Goal: Task Accomplishment & Management: Manage account settings

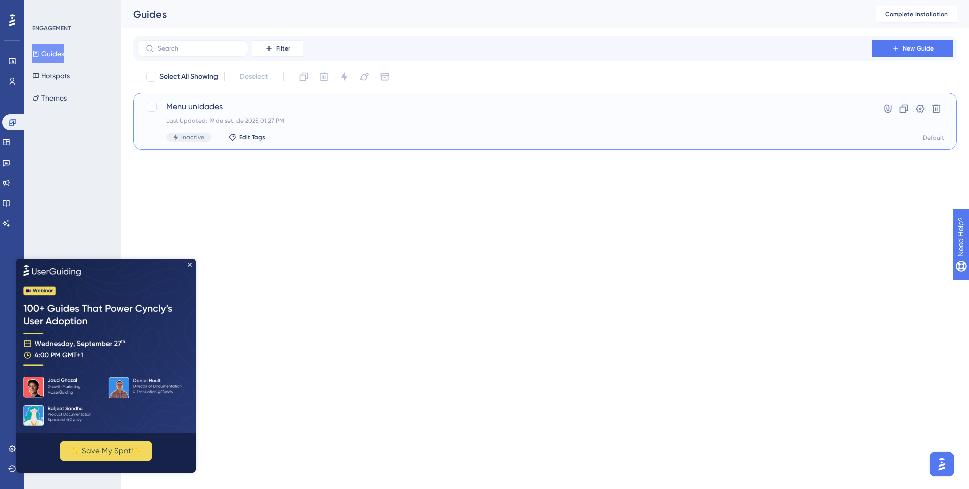
click at [307, 127] on div "Menu unidades Last Updated: 19 de set. de 2025 01:27 PM Inactive Edit Tags" at bounding box center [504, 120] width 677 height 41
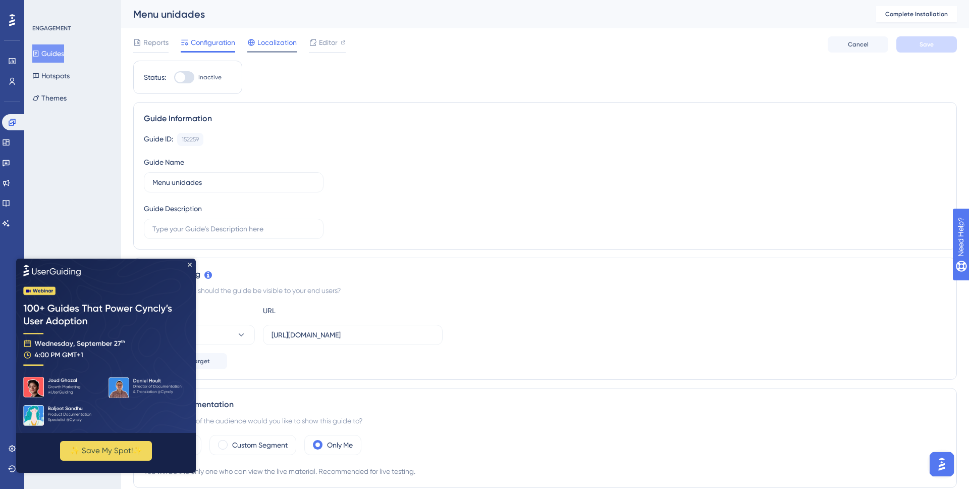
click at [262, 43] on span "Localization" at bounding box center [276, 42] width 39 height 12
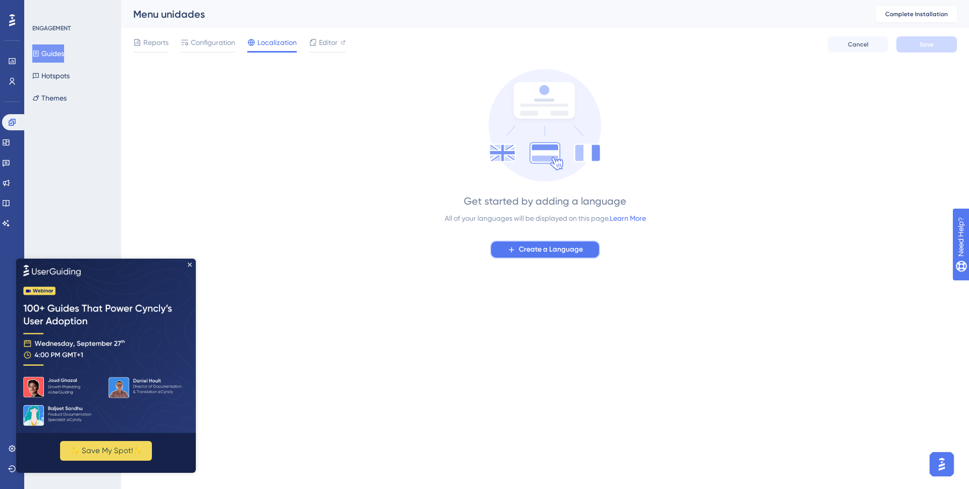
click at [581, 255] on span "Create a Language" at bounding box center [551, 249] width 64 height 12
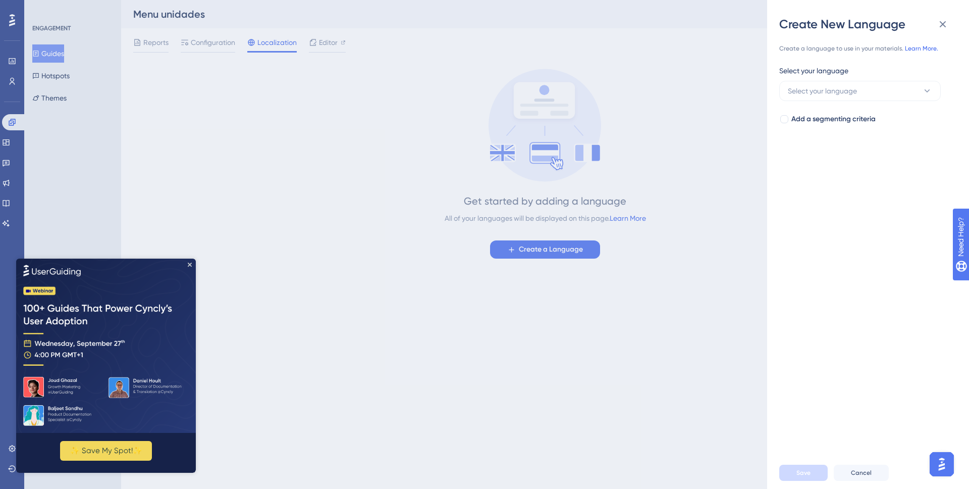
click at [925, 46] on link "Learn More." at bounding box center [921, 48] width 33 height 7
click at [190, 262] on icon "Close Preview" at bounding box center [190, 264] width 4 height 4
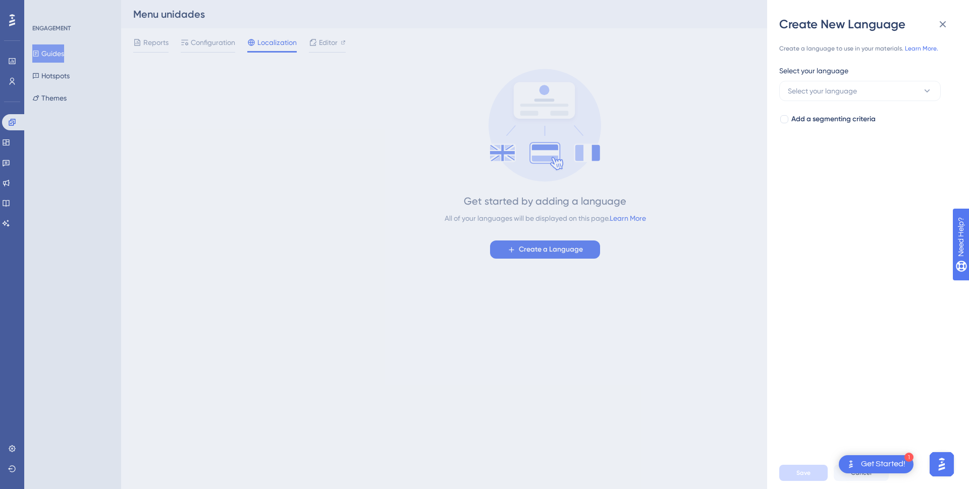
click at [328, 55] on div "Create New Language Create a language to use in your materials. Learn More. Sel…" at bounding box center [484, 244] width 969 height 489
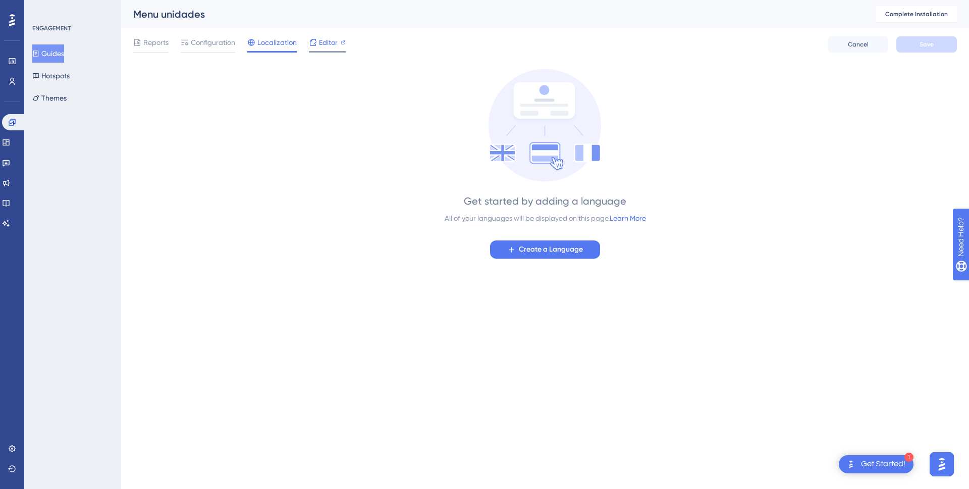
click at [329, 42] on span "Editor" at bounding box center [328, 42] width 19 height 12
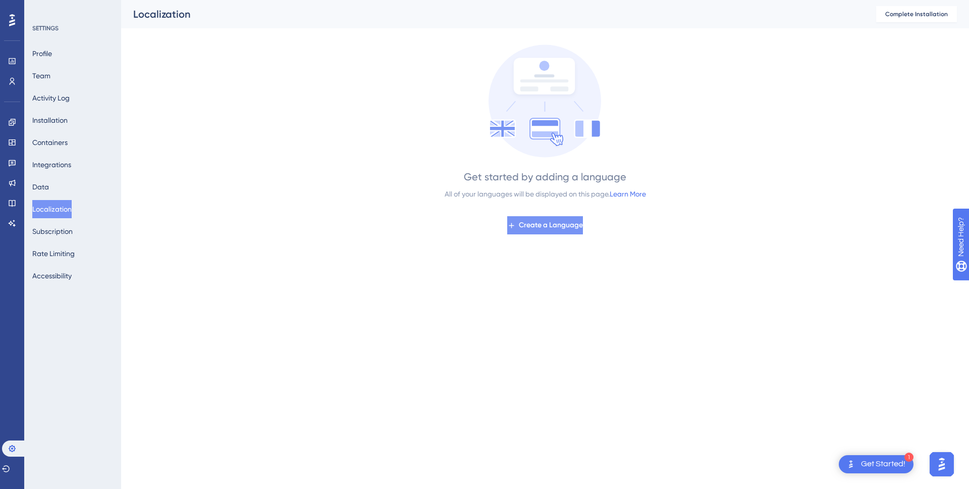
click at [568, 223] on span "Create a Language" at bounding box center [551, 225] width 64 height 12
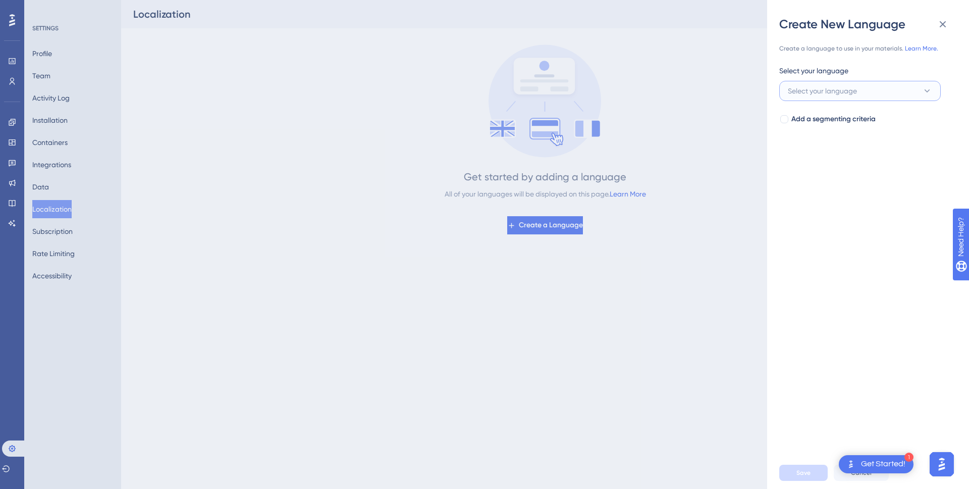
click at [841, 94] on span "Select your language" at bounding box center [822, 91] width 69 height 12
type input "por"
click at [831, 144] on div "Portuguese Portuguese" at bounding box center [860, 152] width 132 height 20
click at [795, 465] on button "Save" at bounding box center [803, 472] width 48 height 16
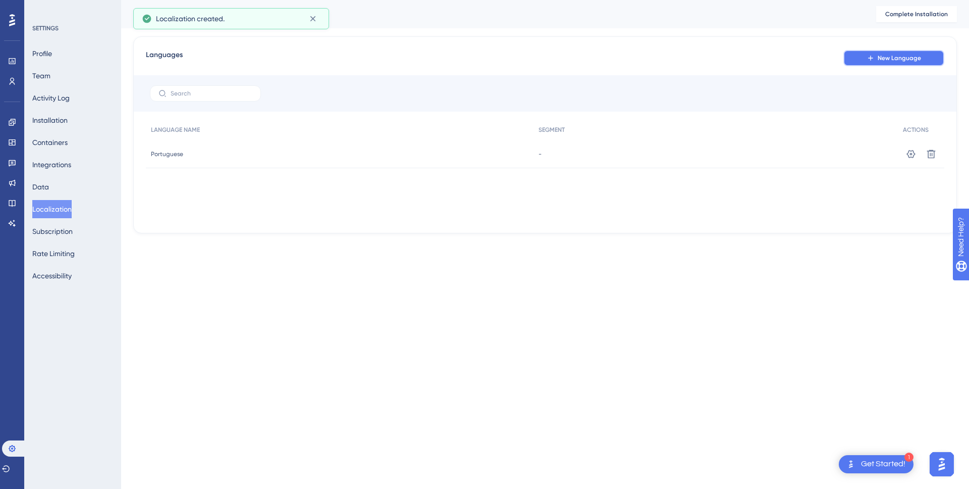
click at [894, 62] on button "New Language" at bounding box center [893, 58] width 101 height 16
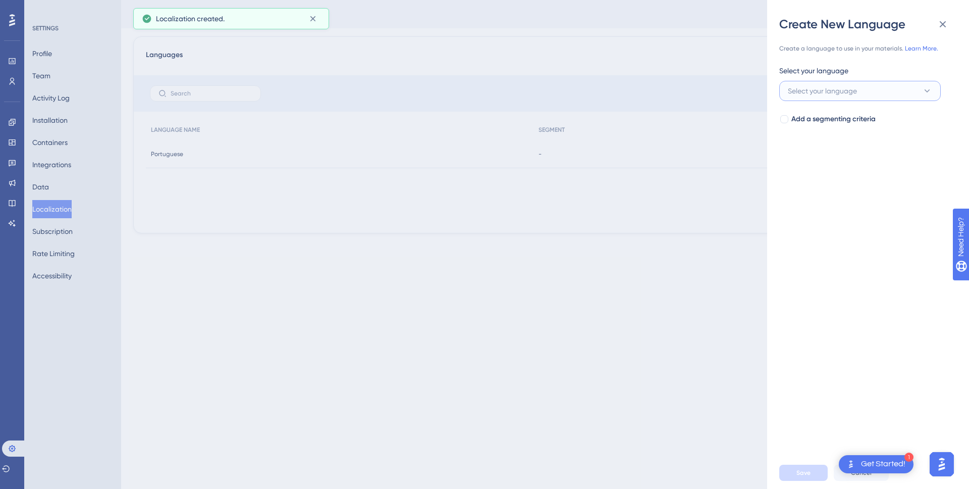
click at [878, 84] on button "Select your language" at bounding box center [860, 91] width 162 height 20
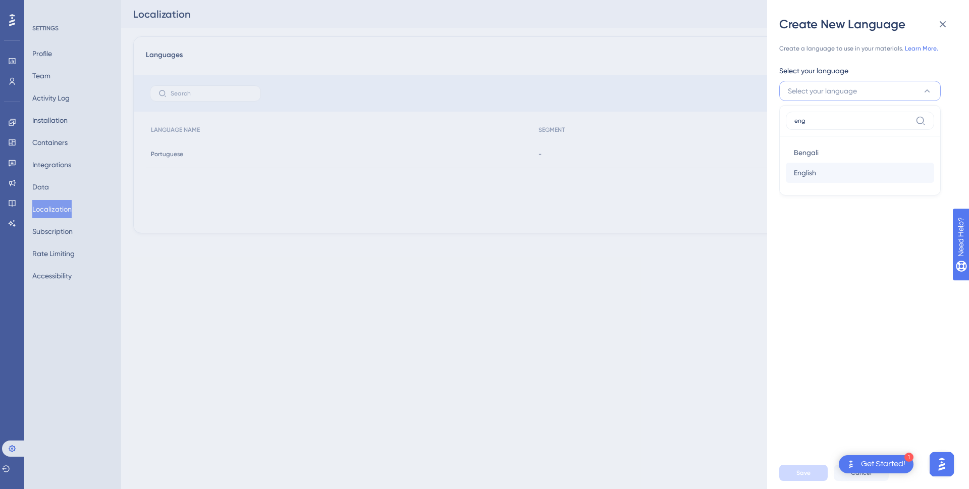
type input "eng"
click at [839, 172] on div "English English" at bounding box center [860, 173] width 132 height 20
click at [795, 480] on button "Save" at bounding box center [803, 472] width 48 height 16
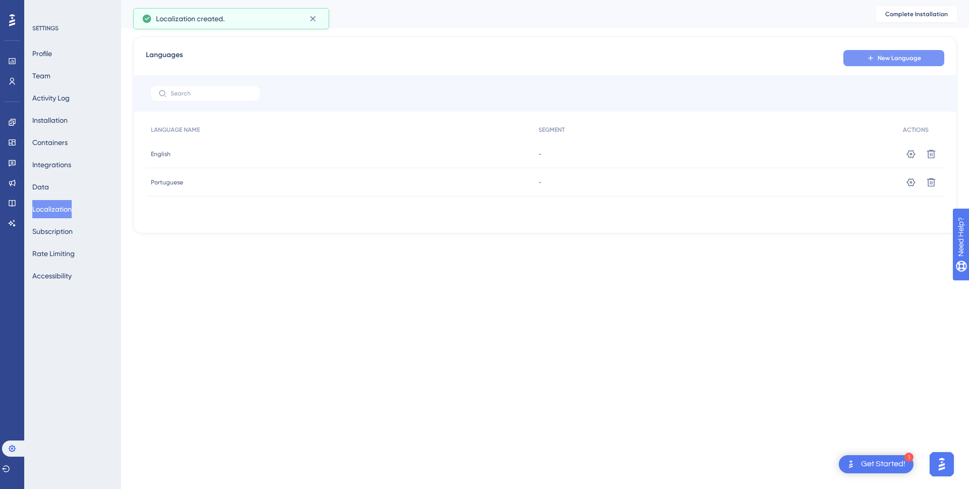
click at [897, 57] on span "New Language" at bounding box center [899, 58] width 43 height 8
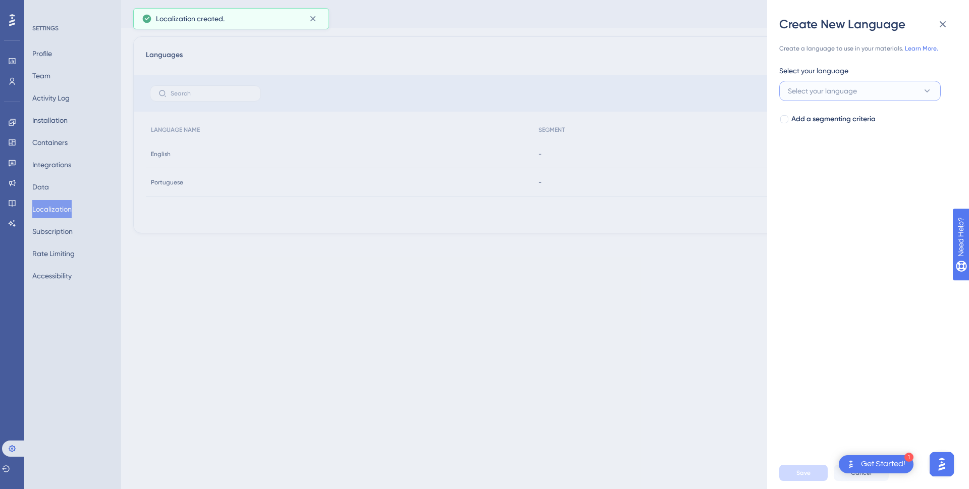
click at [882, 85] on button "Select your language" at bounding box center [860, 91] width 162 height 20
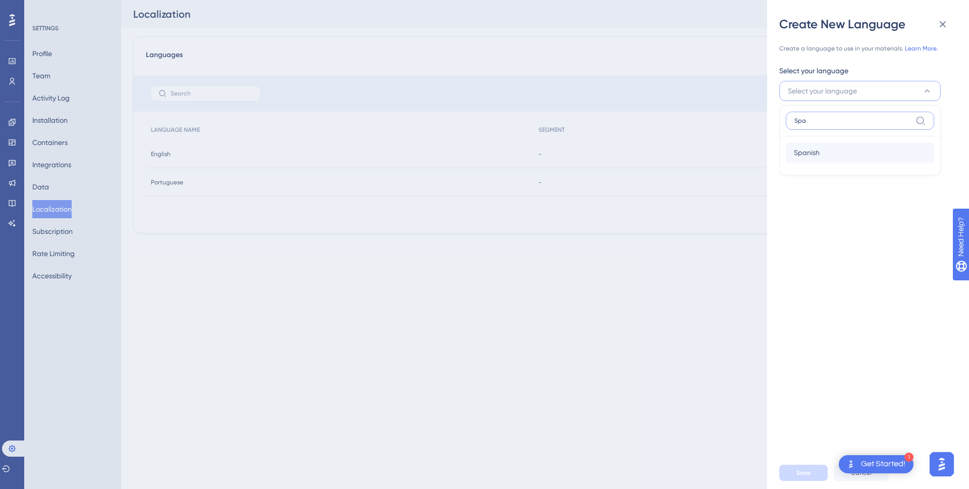
type input "Spa"
click at [866, 152] on div "Spanish Spanish" at bounding box center [860, 152] width 132 height 20
click at [798, 473] on span "Save" at bounding box center [803, 472] width 14 height 8
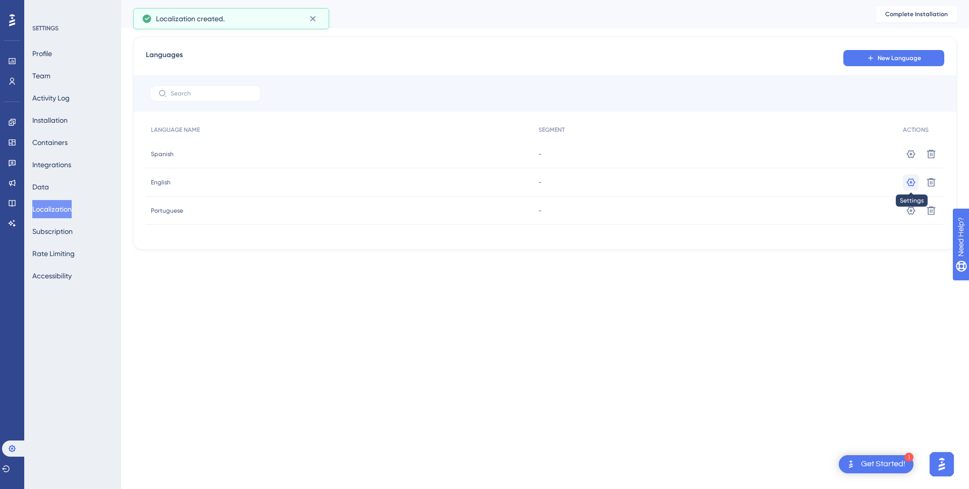
click at [912, 185] on icon at bounding box center [911, 182] width 10 height 10
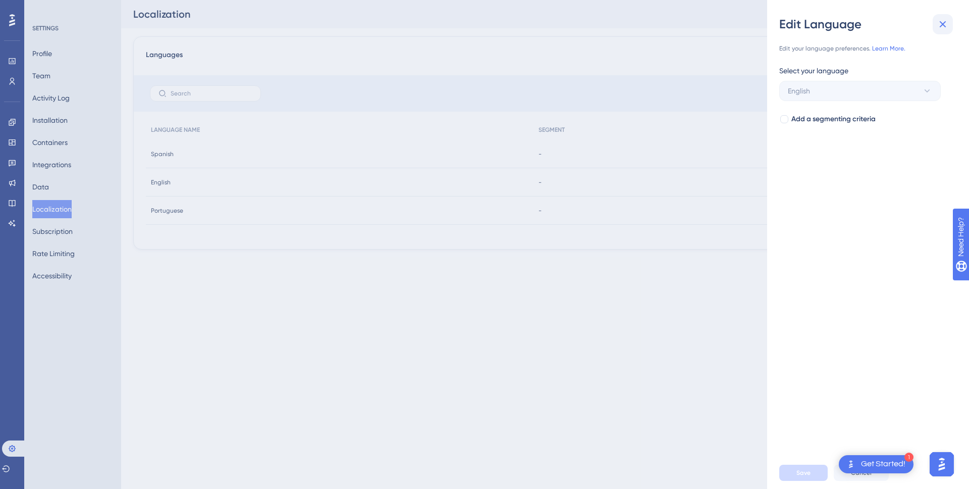
click at [939, 28] on icon at bounding box center [943, 24] width 12 height 12
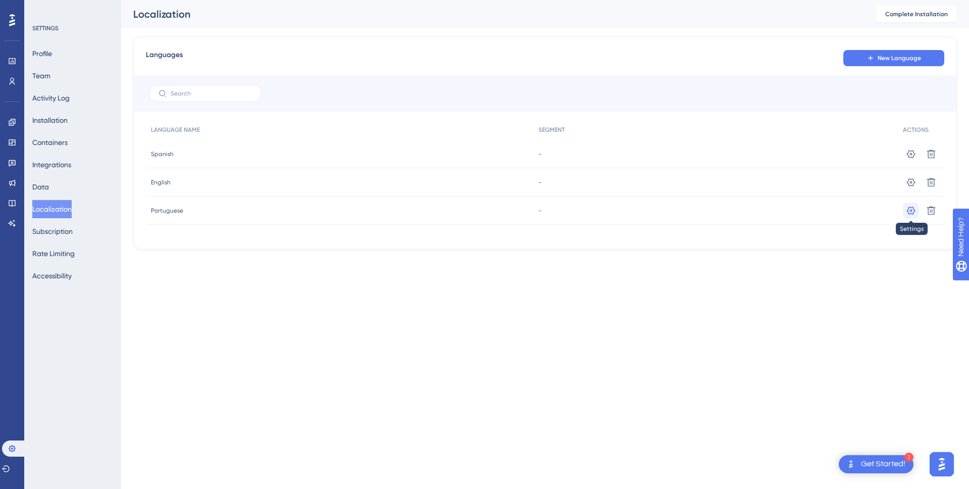
click at [903, 211] on button at bounding box center [911, 210] width 16 height 16
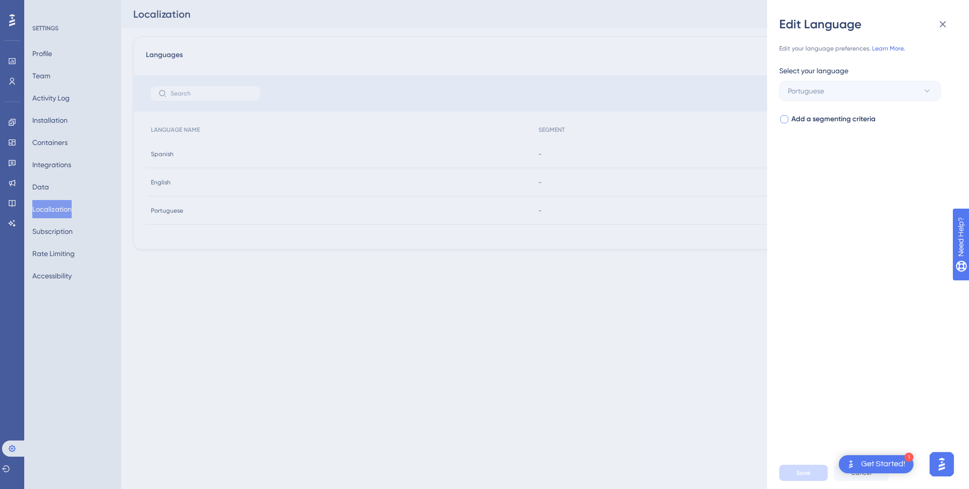
click at [826, 113] on span "Add a segmenting criteria" at bounding box center [833, 119] width 84 height 12
checkbox input "true"
click at [837, 154] on span "Select your segment" at bounding box center [821, 159] width 66 height 12
click at [846, 188] on input at bounding box center [852, 189] width 117 height 8
click at [838, 223] on div "No Result Found No Result Found" at bounding box center [860, 215] width 148 height 20
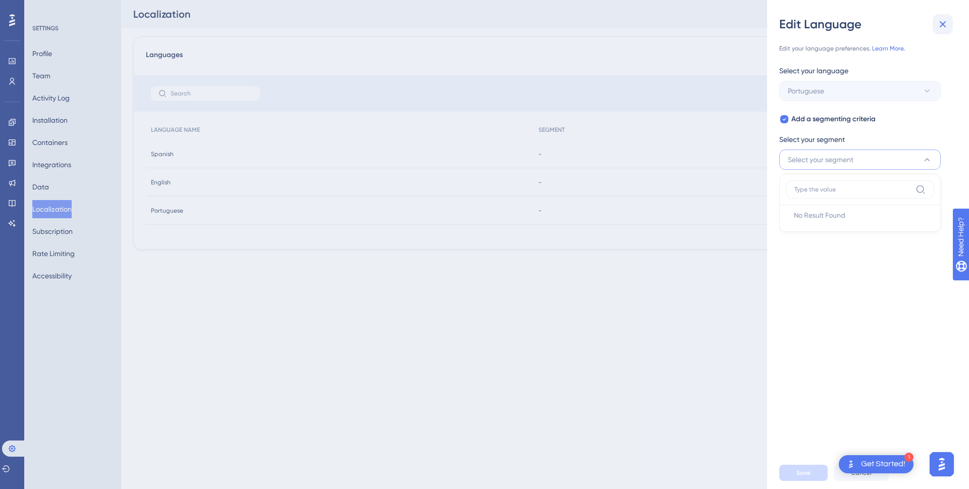
click at [946, 24] on icon at bounding box center [943, 24] width 12 height 12
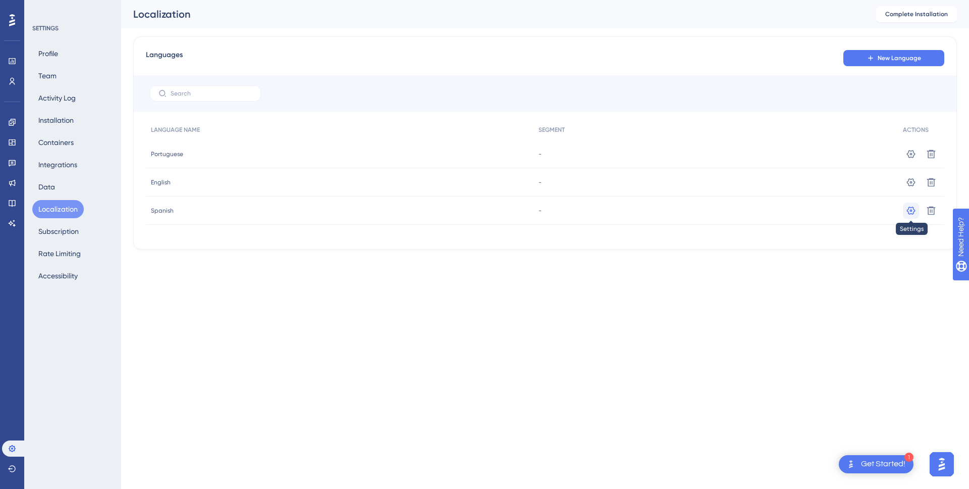
click at [908, 211] on icon at bounding box center [911, 210] width 10 height 10
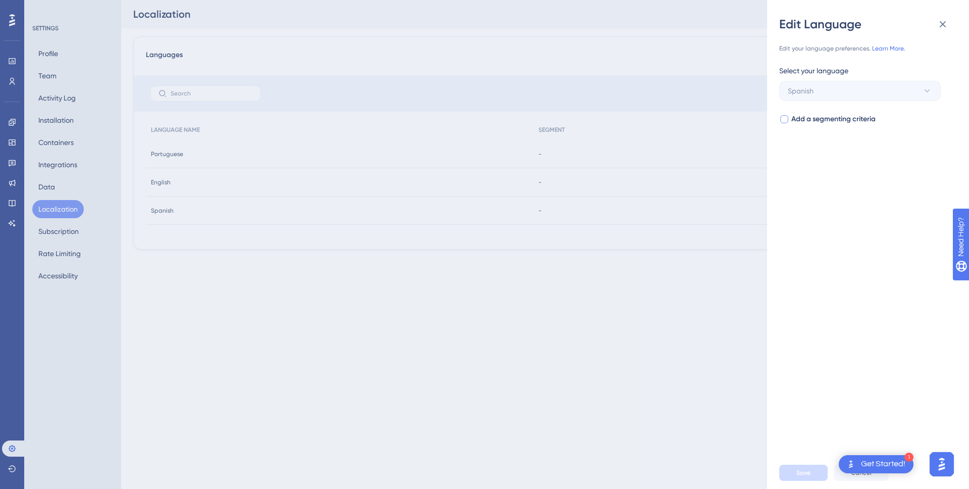
click at [849, 117] on span "Add a segmenting criteria" at bounding box center [833, 119] width 84 height 12
checkbox input "true"
click at [853, 141] on div "Select your segment" at bounding box center [860, 141] width 162 height 16
click at [853, 158] on span "Select your segment" at bounding box center [821, 159] width 66 height 12
click at [853, 188] on input at bounding box center [852, 189] width 117 height 8
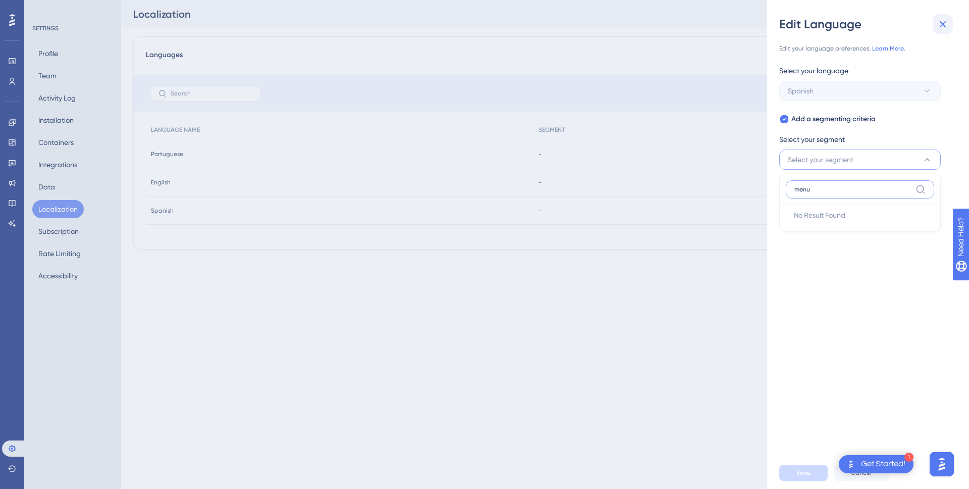
type input "menu"
click at [940, 25] on icon at bounding box center [943, 24] width 12 height 12
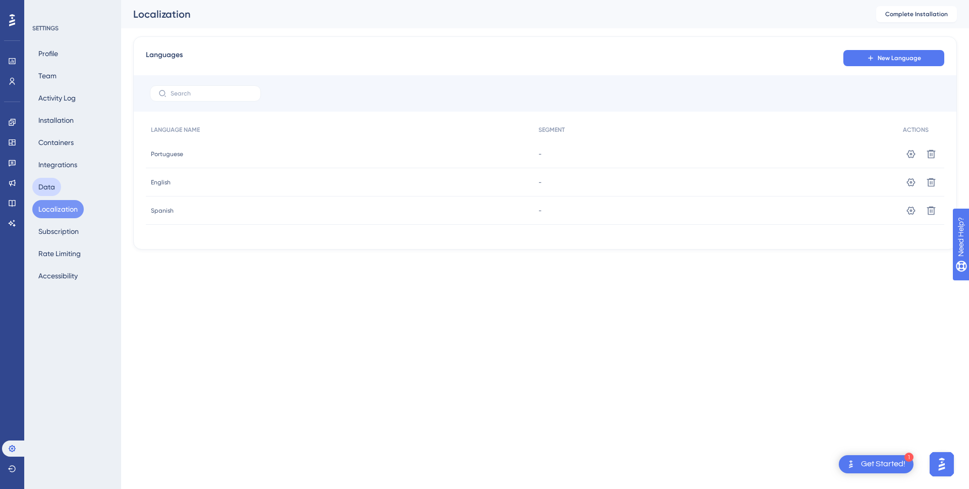
click at [54, 178] on button "Data" at bounding box center [46, 187] width 29 height 18
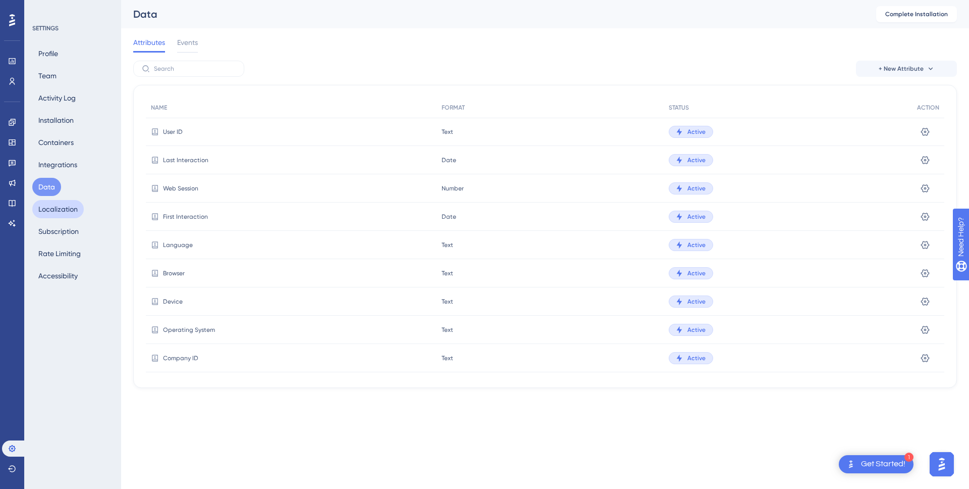
click at [61, 214] on button "Localization" at bounding box center [57, 209] width 51 height 18
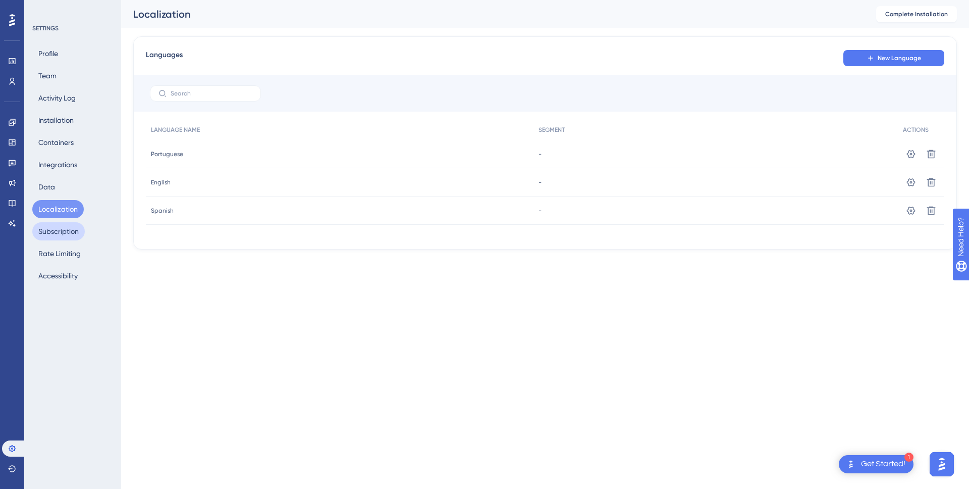
click at [69, 232] on button "Subscription" at bounding box center [58, 231] width 52 height 18
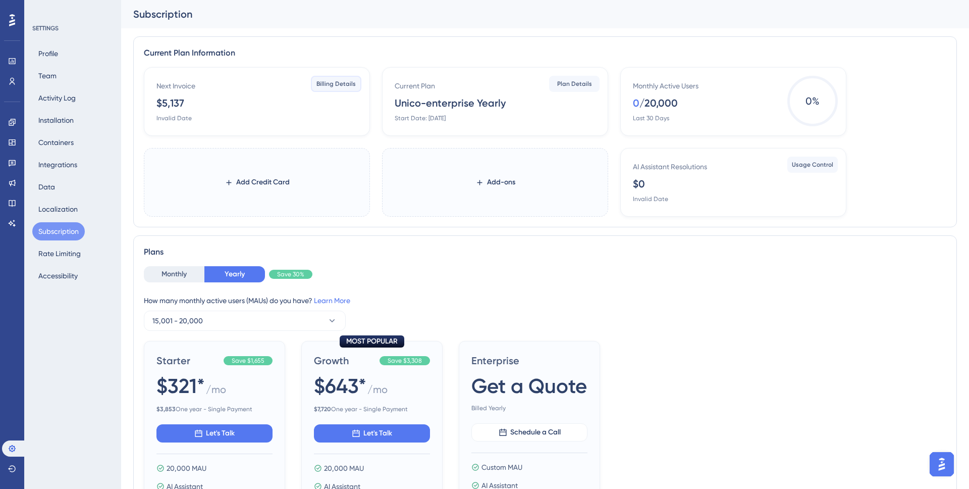
click at [338, 88] on button "Billing Details" at bounding box center [336, 84] width 50 height 16
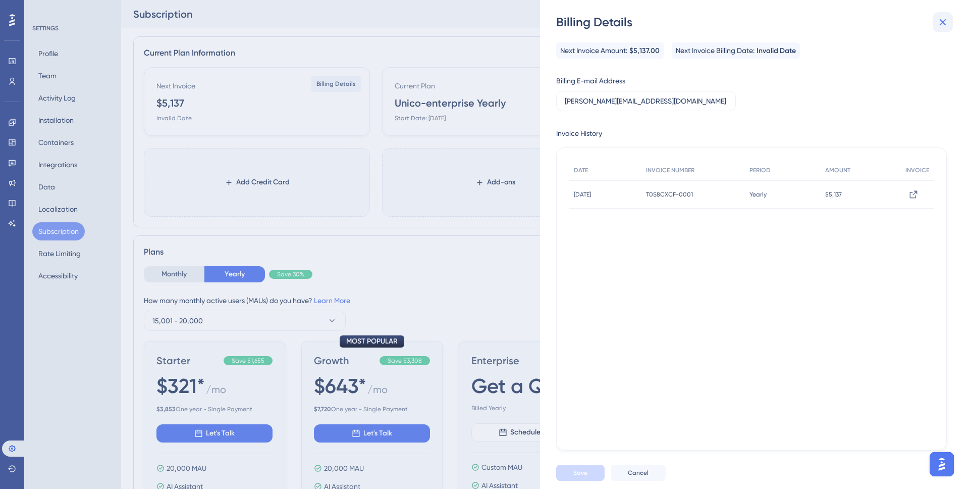
click at [948, 24] on icon at bounding box center [943, 22] width 12 height 12
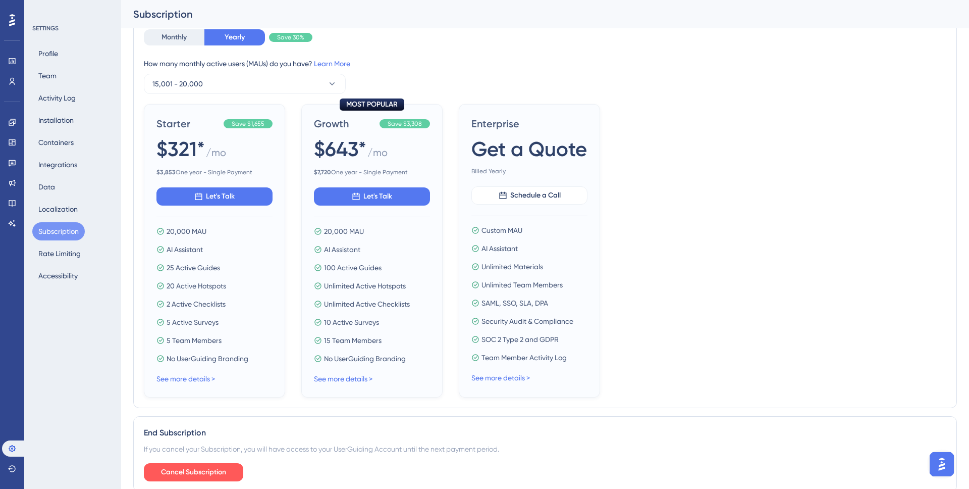
scroll to position [288, 0]
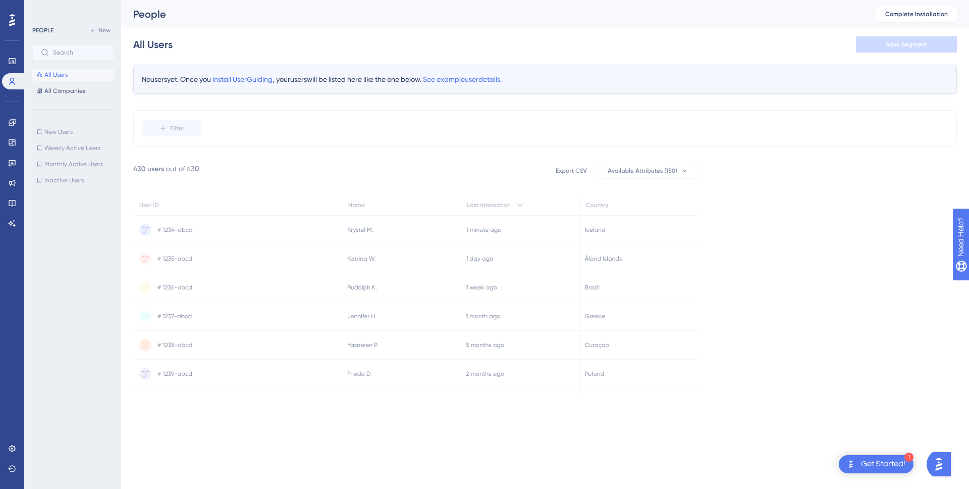
click at [270, 85] on div "No users yet. Once you install UserGuiding , your users will be listed here lik…" at bounding box center [545, 79] width 824 height 29
click at [270, 77] on span "install UserGuiding" at bounding box center [242, 79] width 60 height 8
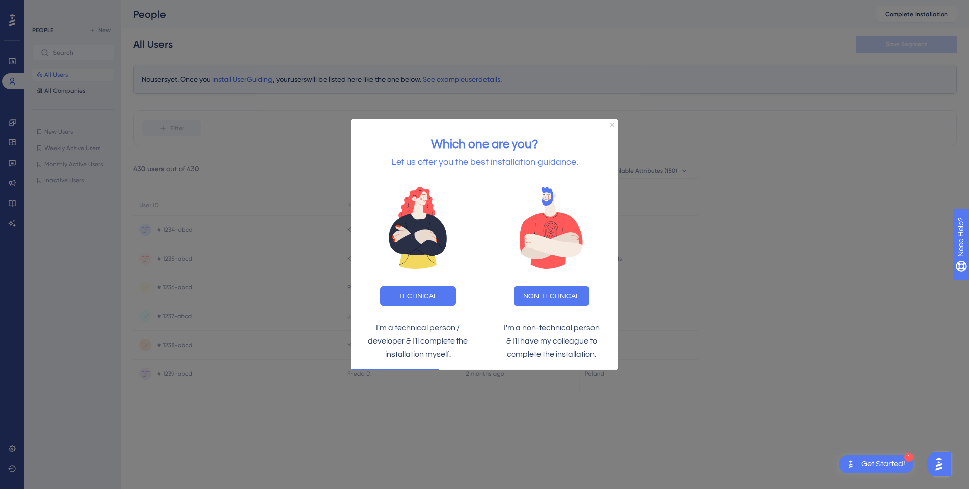
click at [346, 128] on div at bounding box center [484, 244] width 969 height 489
click at [614, 123] on icon "Close Preview" at bounding box center [612, 124] width 4 height 4
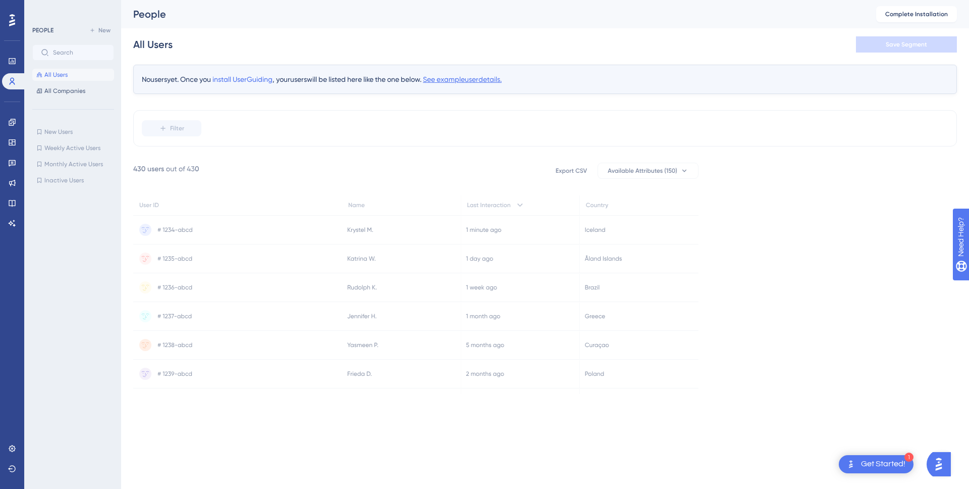
click at [460, 81] on span "See example user details." at bounding box center [462, 79] width 79 height 8
click at [229, 76] on span "install UserGuiding" at bounding box center [242, 79] width 60 height 8
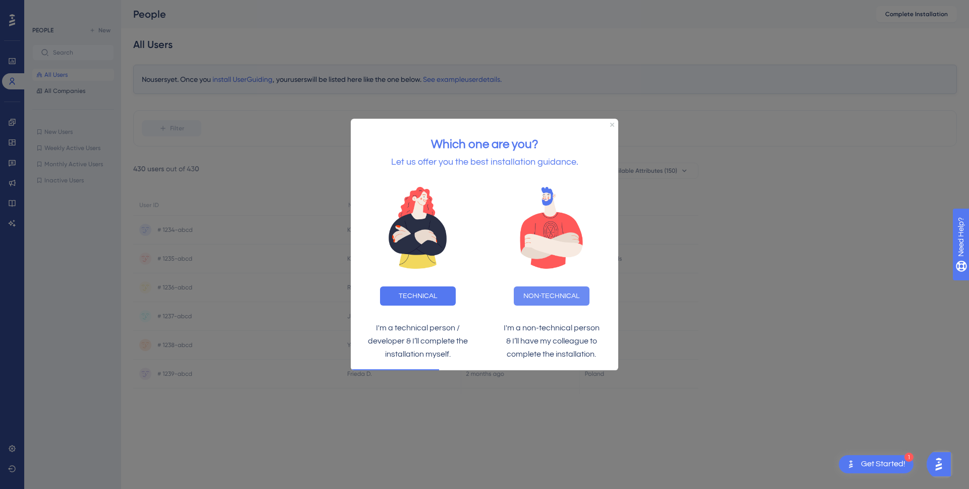
click at [532, 288] on button "NON-TECHNICAL" at bounding box center [552, 295] width 76 height 19
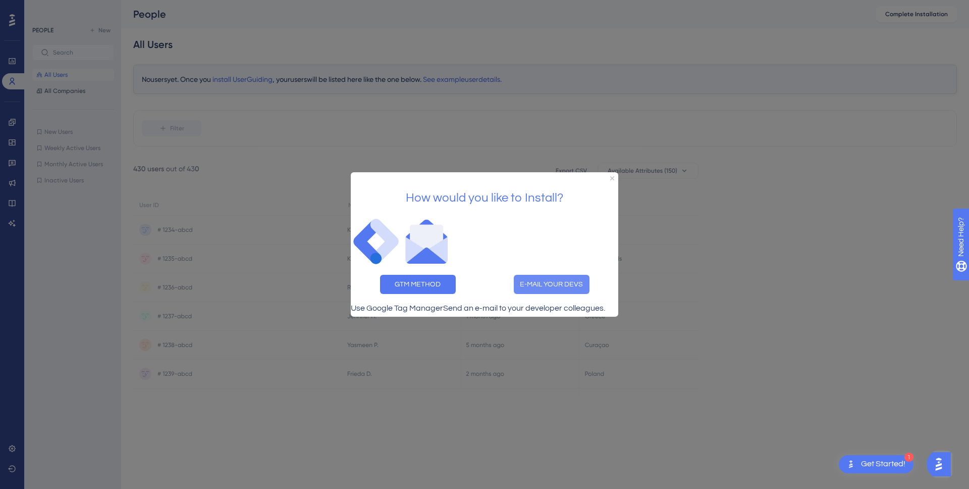
click at [545, 275] on button "E-MAIL YOUR DEVS" at bounding box center [552, 284] width 76 height 19
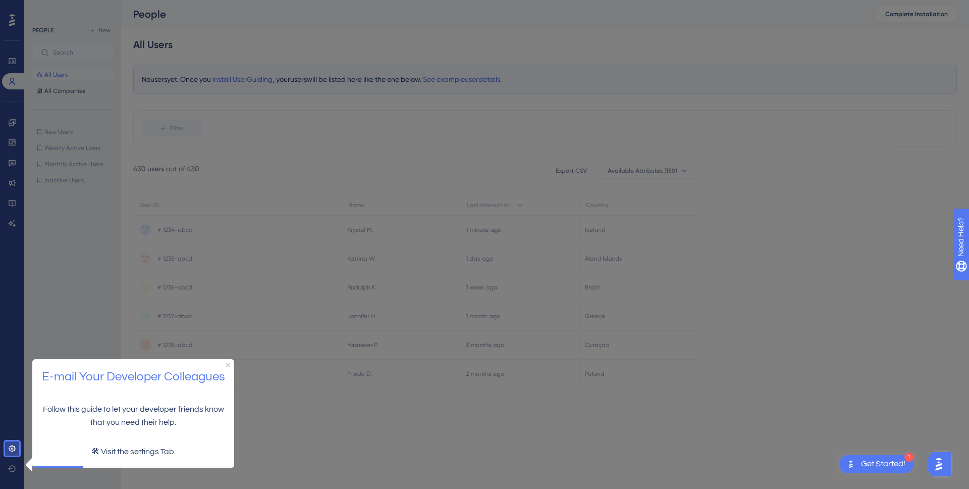
click at [76, 402] on p "Follow this guide to let your developer friends know that you need their help." at bounding box center [133, 415] width 186 height 26
click at [16, 448] on icon at bounding box center [12, 448] width 8 height 8
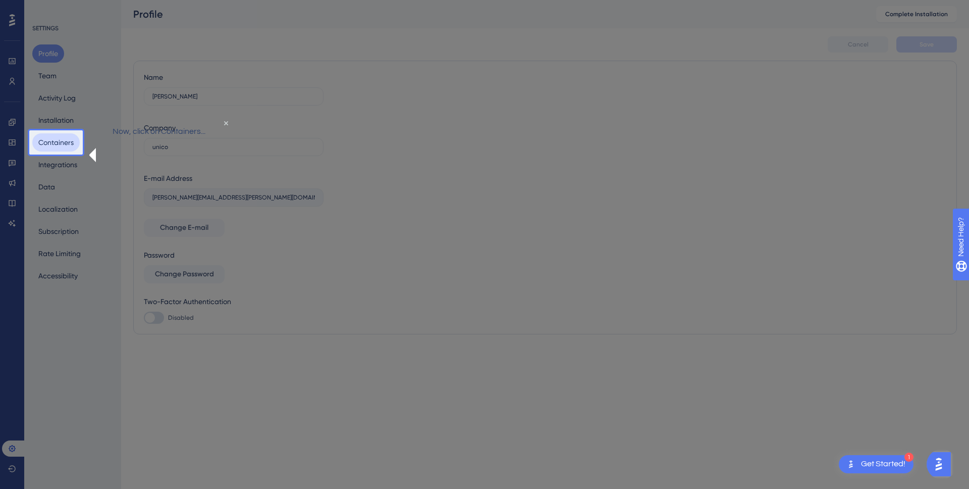
click at [57, 142] on button "Containers" at bounding box center [55, 142] width 47 height 18
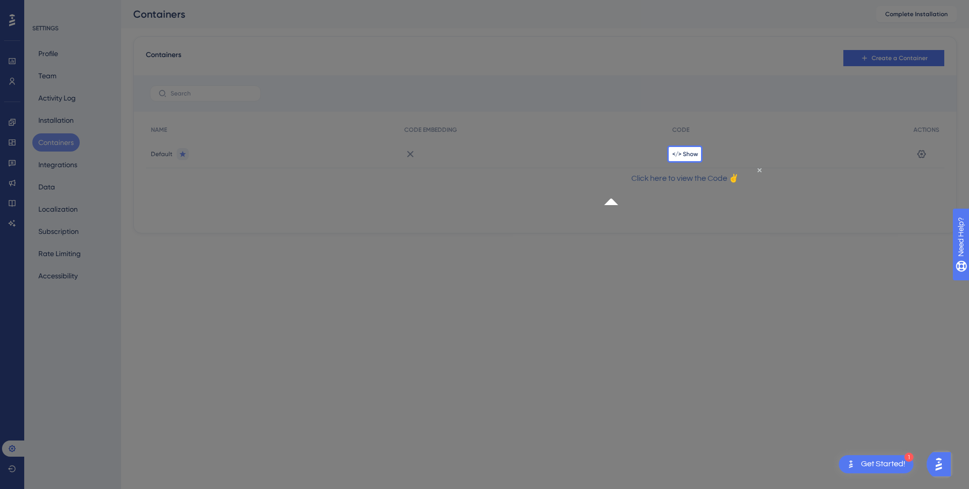
click at [687, 149] on div "</> Show" at bounding box center [787, 154] width 241 height 28
click at [694, 156] on span "</> Show" at bounding box center [685, 154] width 26 height 8
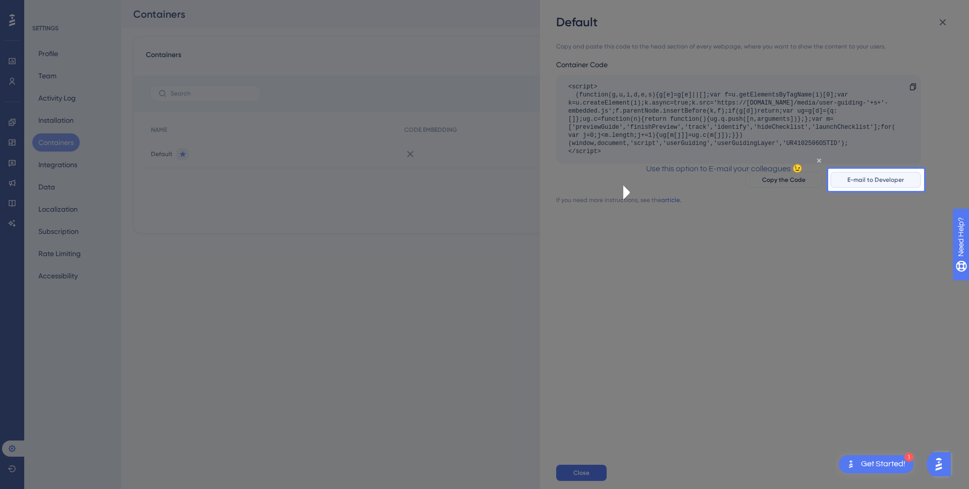
click at [893, 176] on span "E-mail to Developer" at bounding box center [875, 180] width 57 height 8
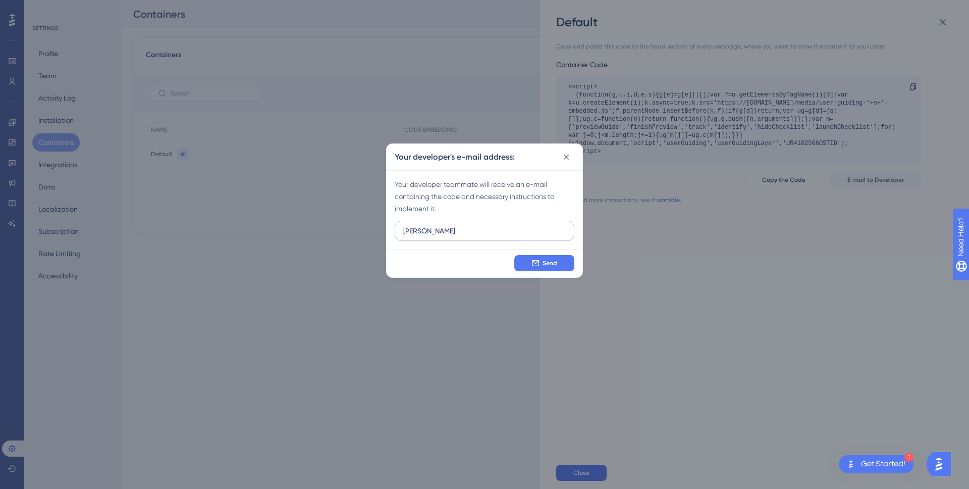
click at [415, 239] on label "anne" at bounding box center [485, 231] width 180 height 20
click at [415, 236] on input "anne" at bounding box center [484, 230] width 163 height 11
click at [415, 231] on input "anne" at bounding box center [484, 230] width 163 height 11
paste input "lise.schulz@unico.io"
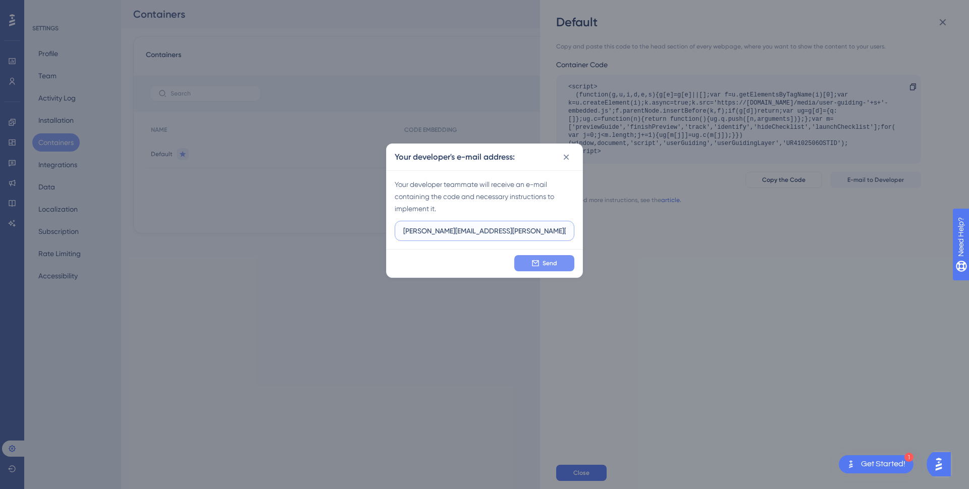
type input "annelise.schulz@unico.io"
click at [561, 261] on button "Send" at bounding box center [544, 263] width 60 height 16
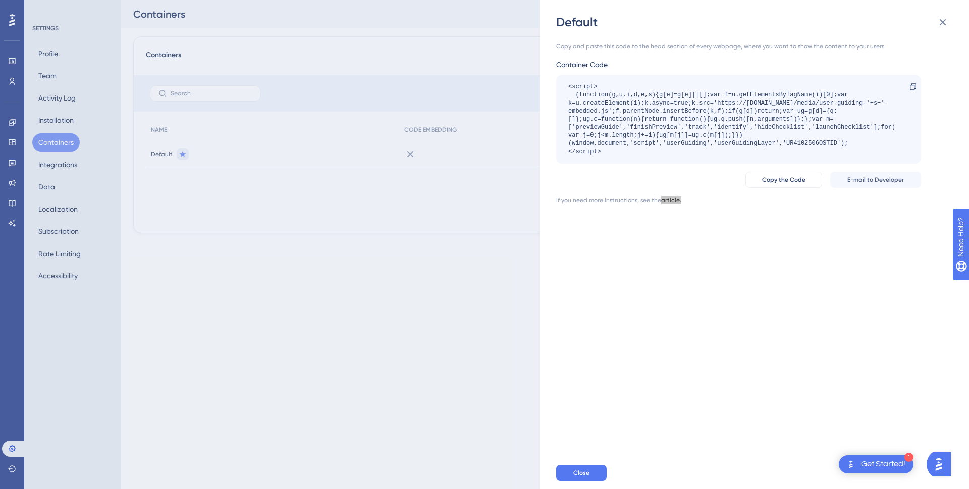
drag, startPoint x: 670, startPoint y: 197, endPoint x: 821, endPoint y: 3, distance: 246.0
click at [0, 0] on div "Default Copy and paste this code to the head section of every webpage, where yo…" at bounding box center [484, 244] width 969 height 489
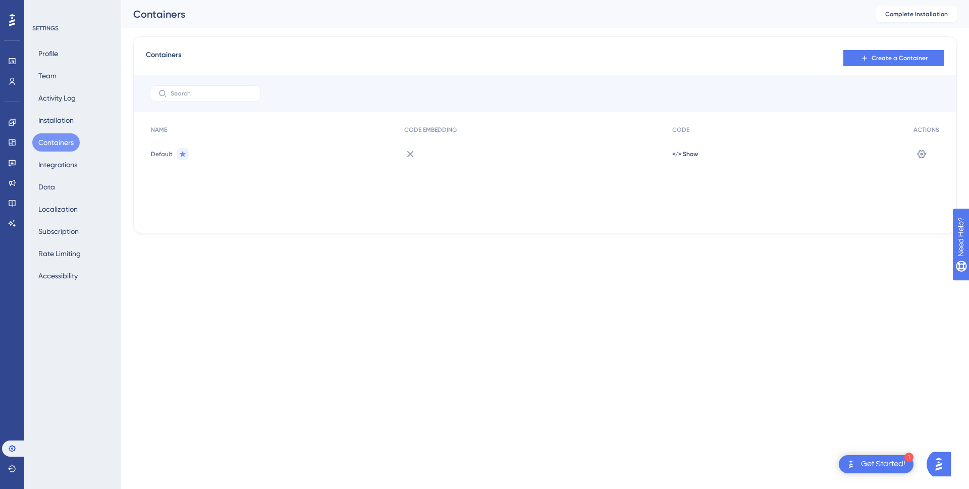
click at [160, 150] on span "Default" at bounding box center [162, 154] width 22 height 8
click at [165, 152] on span "Default" at bounding box center [162, 154] width 22 height 8
click at [921, 152] on icon at bounding box center [922, 154] width 10 height 10
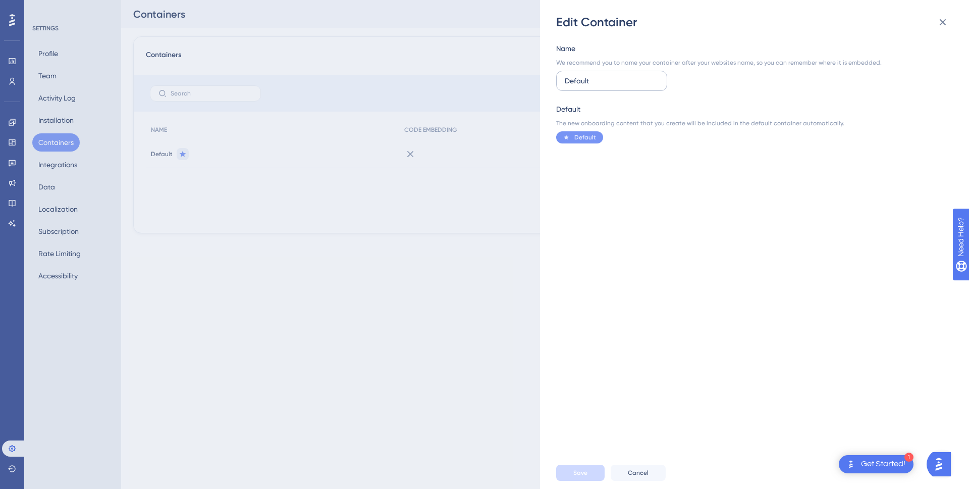
click at [584, 79] on input "Default" at bounding box center [612, 80] width 94 height 11
type input "Menu"
click at [941, 23] on icon at bounding box center [943, 22] width 12 height 12
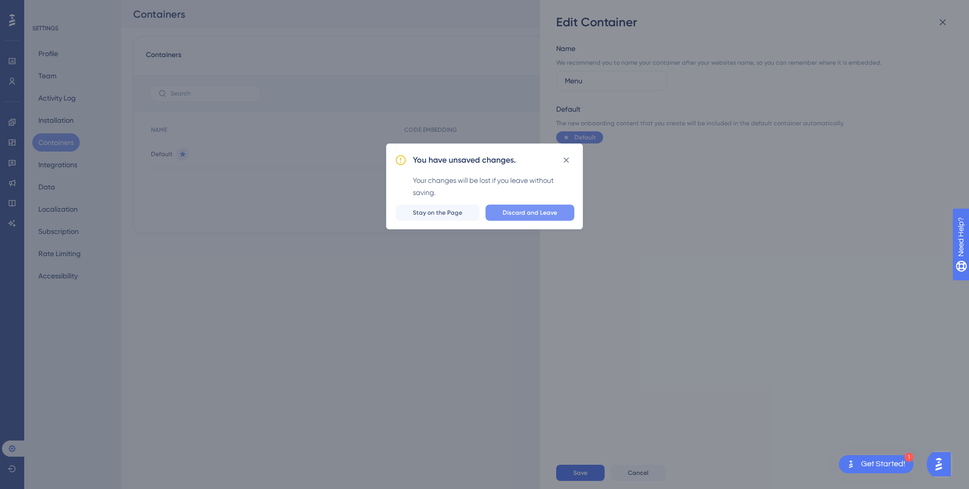
click at [538, 219] on button "Discard and Leave" at bounding box center [530, 212] width 89 height 16
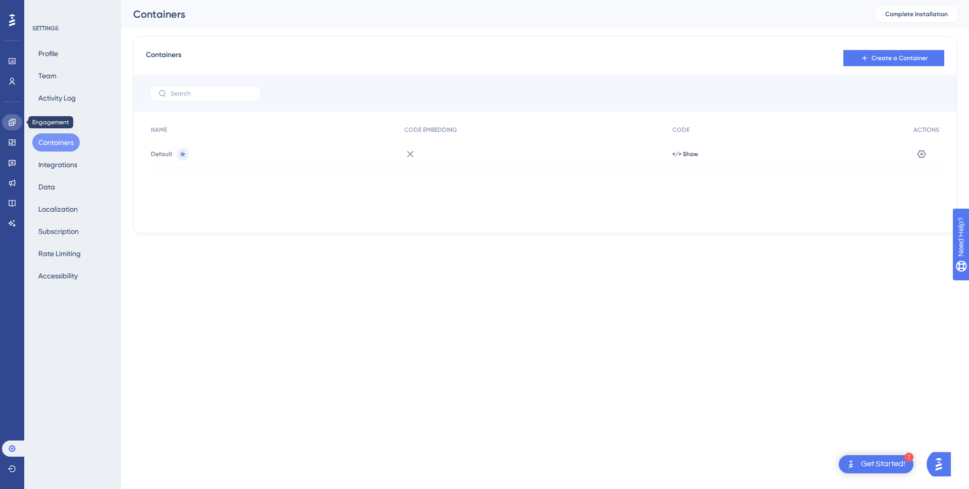
click at [9, 122] on icon at bounding box center [12, 122] width 7 height 7
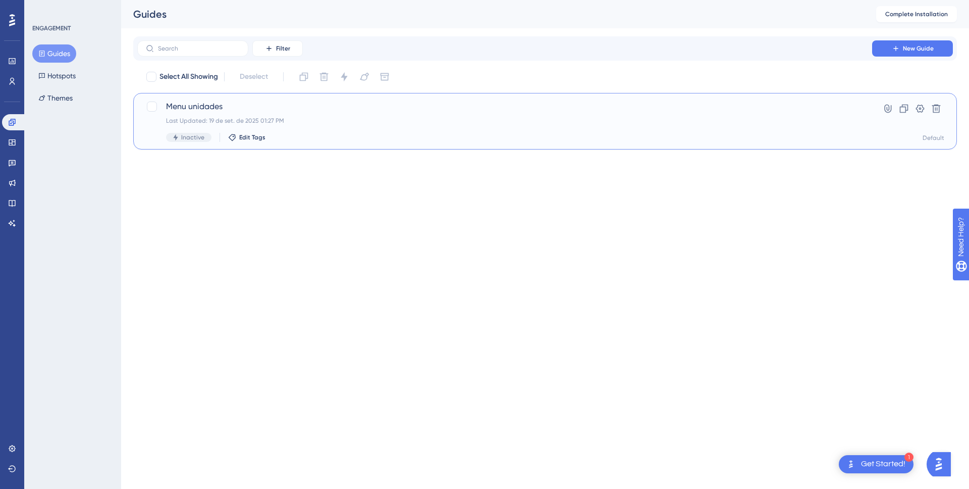
click at [785, 112] on span "Menu unidades" at bounding box center [504, 106] width 677 height 12
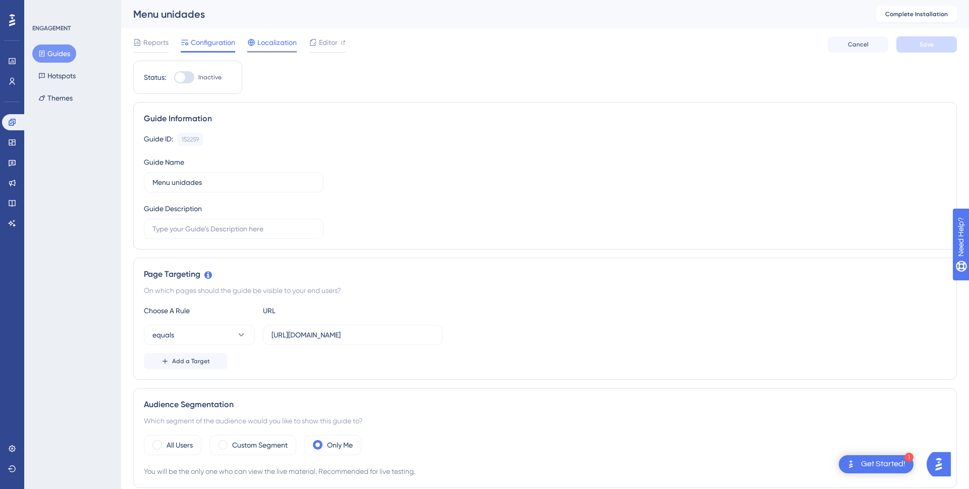
click at [263, 49] on div "Localization" at bounding box center [271, 44] width 49 height 16
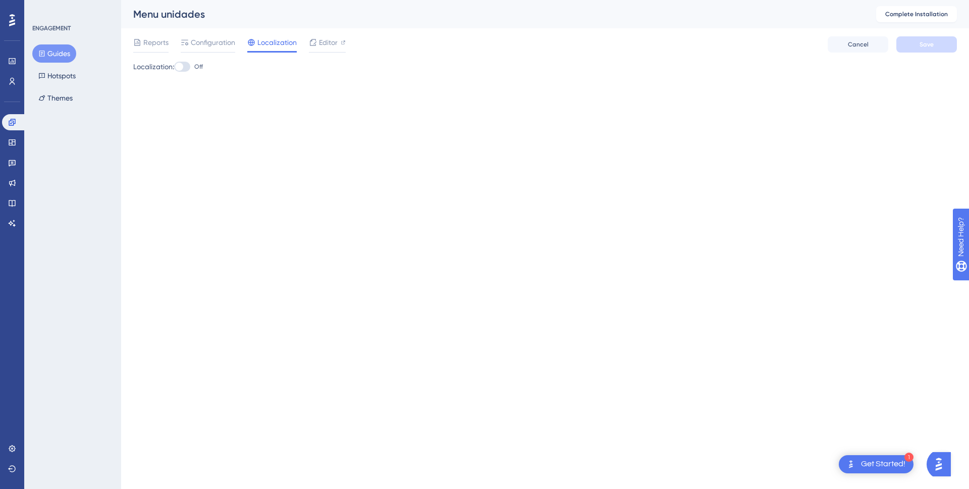
click at [187, 66] on div at bounding box center [182, 67] width 16 height 10
click at [174, 67] on input "Off" at bounding box center [174, 67] width 1 height 1
checkbox input "true"
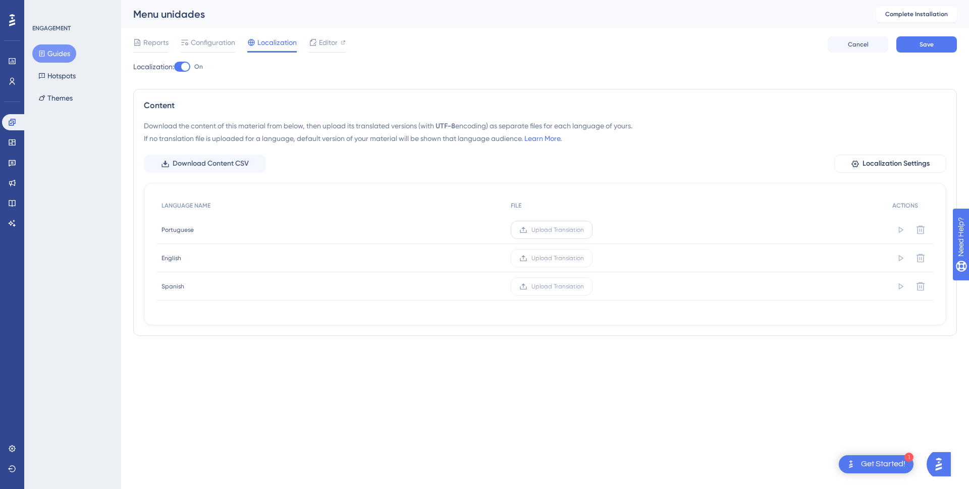
click at [551, 234] on label "Upload Translation" at bounding box center [552, 230] width 82 height 18
click at [584, 230] on input "Upload Translation" at bounding box center [584, 230] width 0 height 0
click at [562, 257] on span "Upload Translation" at bounding box center [558, 258] width 52 height 8
click at [584, 258] on input "Upload Translation" at bounding box center [584, 258] width 0 height 0
click at [258, 163] on button "Download Content CSV" at bounding box center [205, 163] width 122 height 18
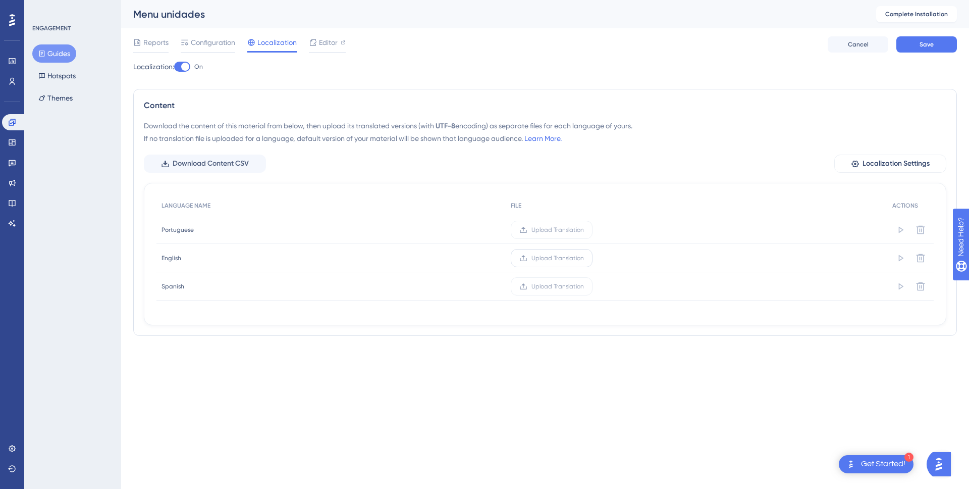
click at [546, 256] on span "Upload Translation" at bounding box center [558, 258] width 52 height 8
click at [584, 258] on input "Upload Translation" at bounding box center [584, 258] width 0 height 0
click at [556, 283] on span "Upload Translation" at bounding box center [545, 286] width 52 height 8
click at [571, 286] on input "Upload Translation" at bounding box center [571, 286] width 0 height 0
click at [925, 46] on span "Save" at bounding box center [927, 44] width 14 height 8
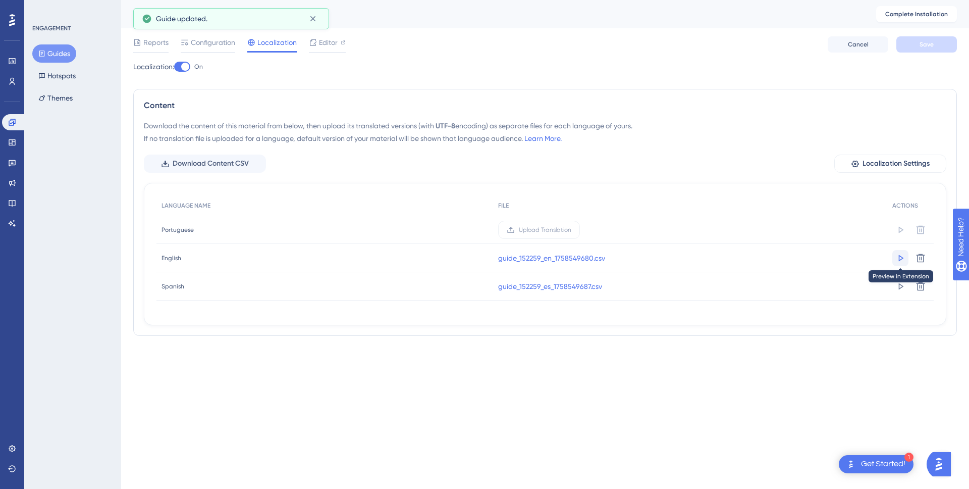
click at [902, 261] on icon at bounding box center [900, 258] width 10 height 10
click at [223, 43] on span "Configuration" at bounding box center [213, 42] width 44 height 12
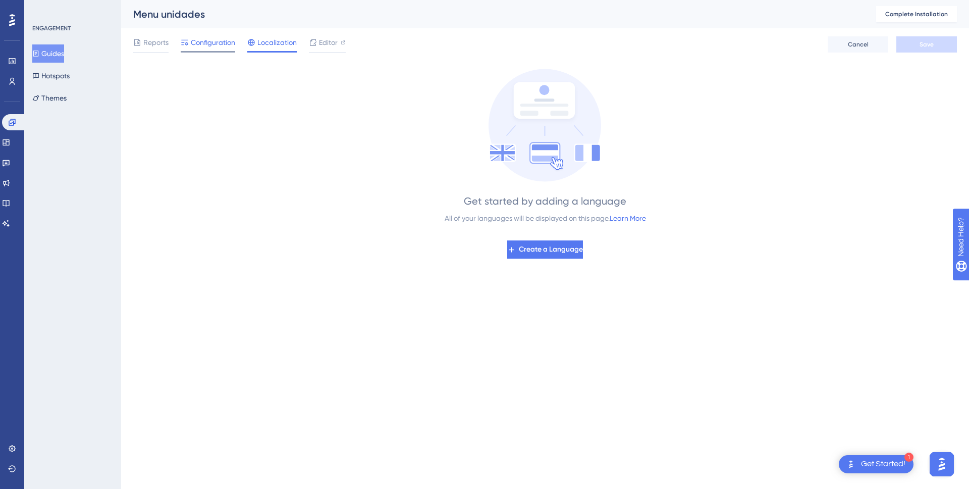
click at [213, 46] on span "Configuration" at bounding box center [213, 42] width 44 height 12
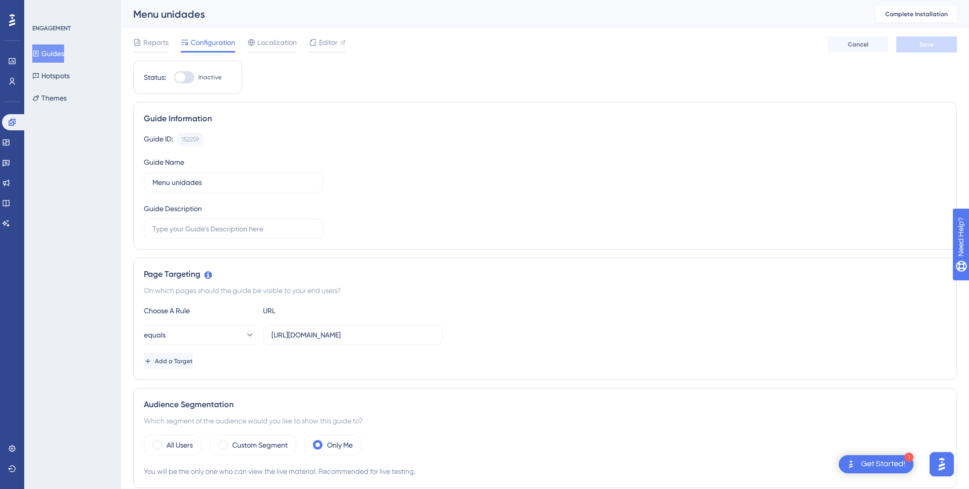
click at [175, 43] on div "Reports Configuration Localization Editor" at bounding box center [239, 44] width 212 height 16
click at [157, 44] on span "Reports" at bounding box center [155, 42] width 25 height 12
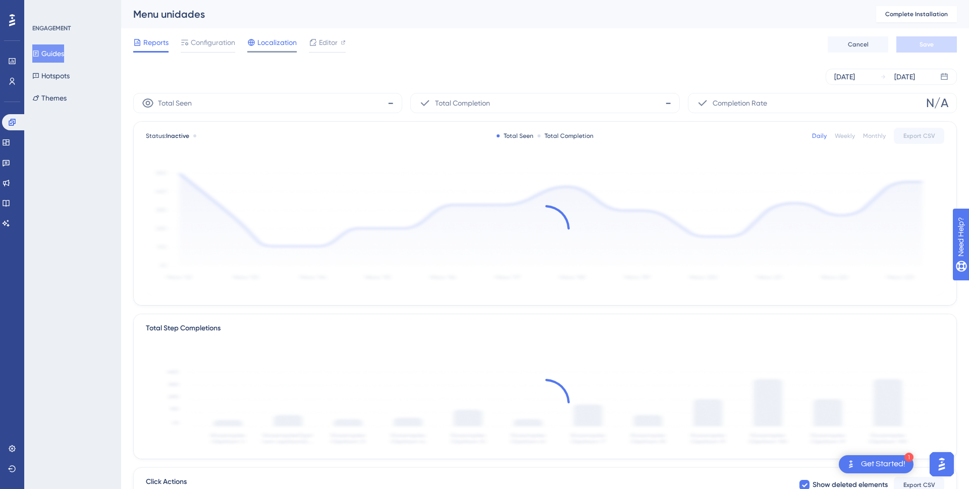
click at [273, 42] on span "Localization" at bounding box center [276, 42] width 39 height 12
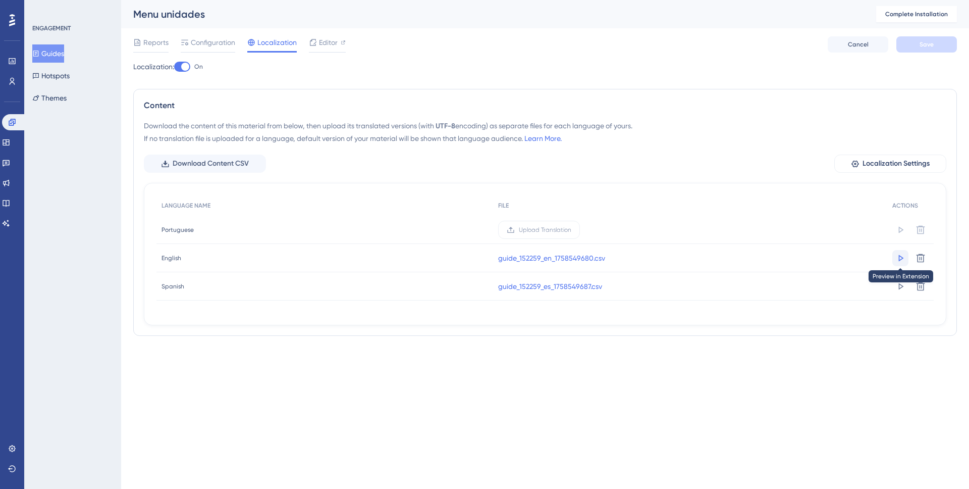
click at [899, 259] on icon at bounding box center [901, 257] width 5 height 7
